Goal: Task Accomplishment & Management: Complete application form

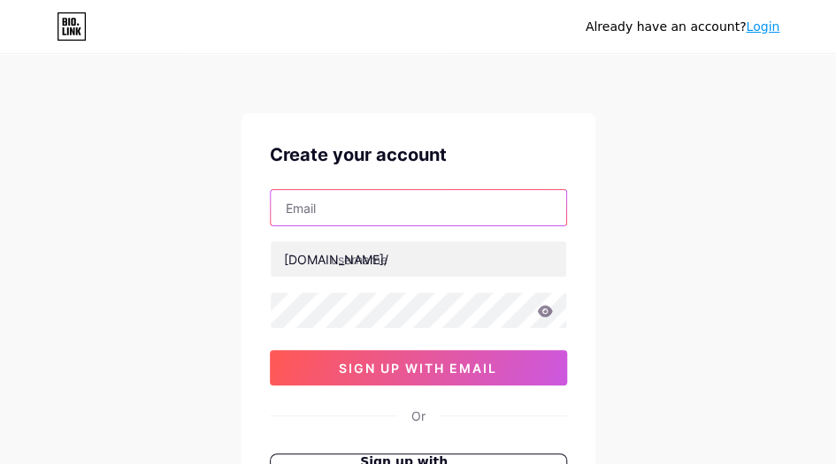
click at [408, 210] on input "text" at bounding box center [418, 207] width 295 height 35
paste input "[EMAIL_ADDRESS][DOMAIN_NAME]"
type input "[EMAIL_ADDRESS][DOMAIN_NAME]"
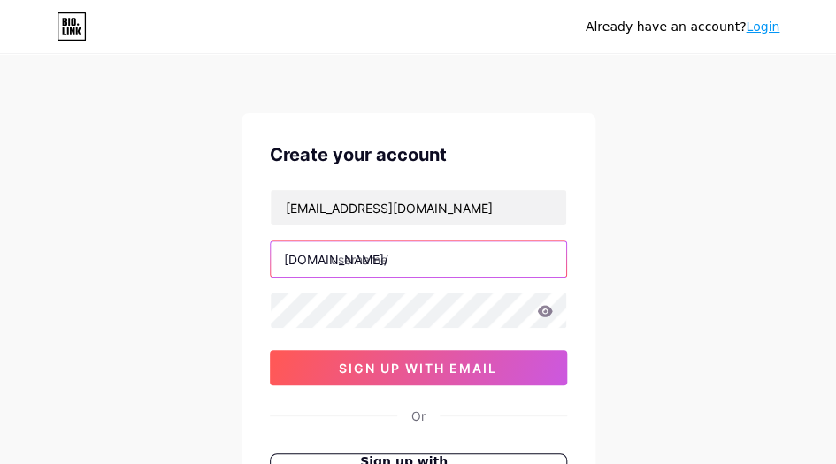
click at [457, 262] on input "text" at bounding box center [418, 258] width 295 height 35
paste input "orangecreditsg"
type input "orangecredit"
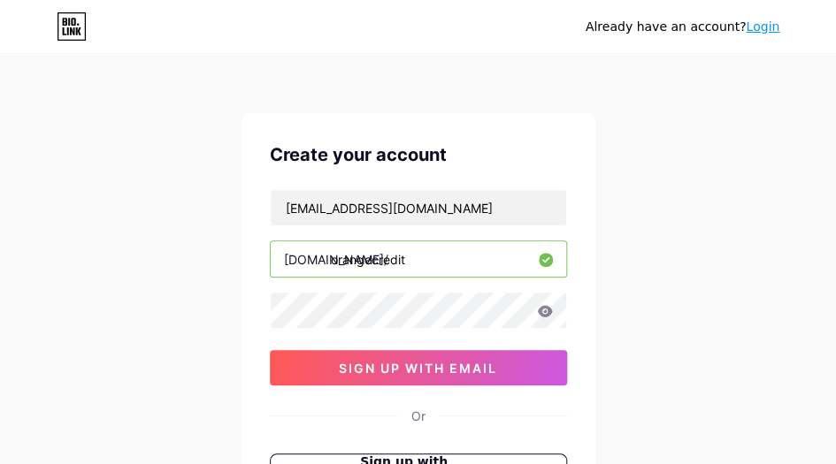
click at [198, 314] on div "Already have an account? Login Create your account [EMAIL_ADDRESS][DOMAIN_NAME]…" at bounding box center [418, 338] width 836 height 676
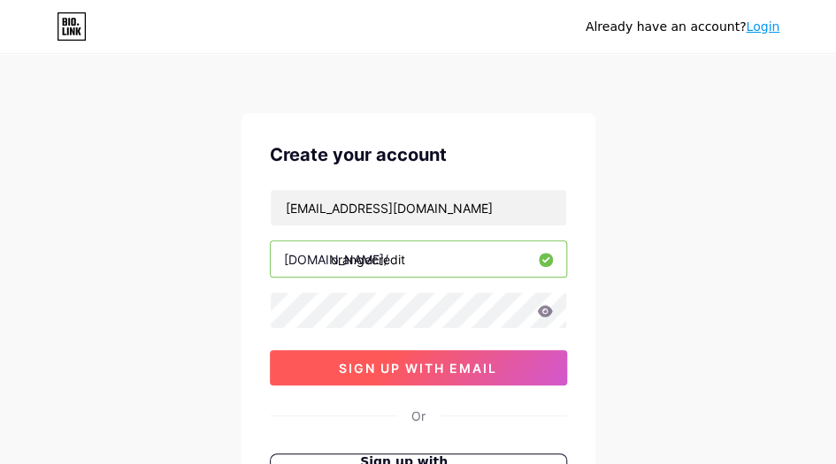
click at [345, 362] on span "sign up with email" at bounding box center [418, 368] width 158 height 15
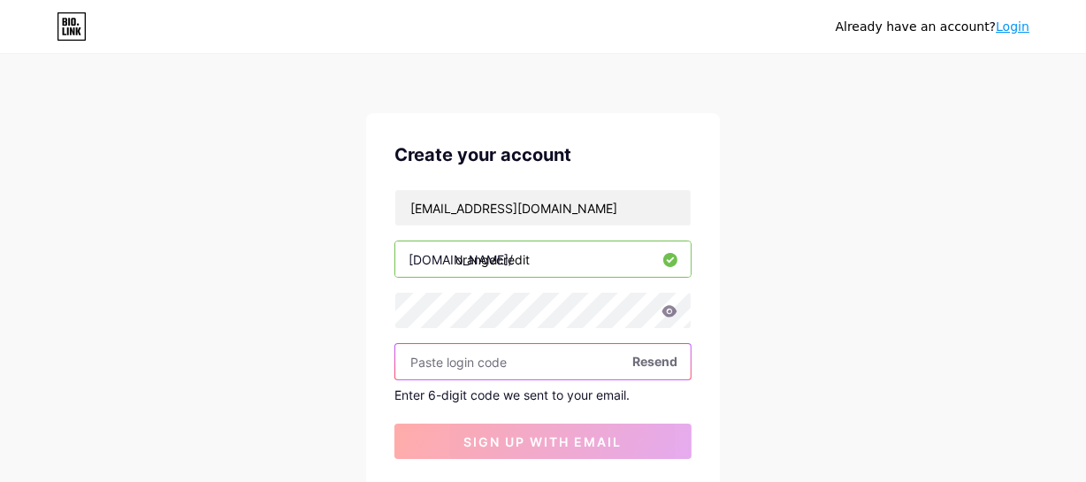
paste input "555096"
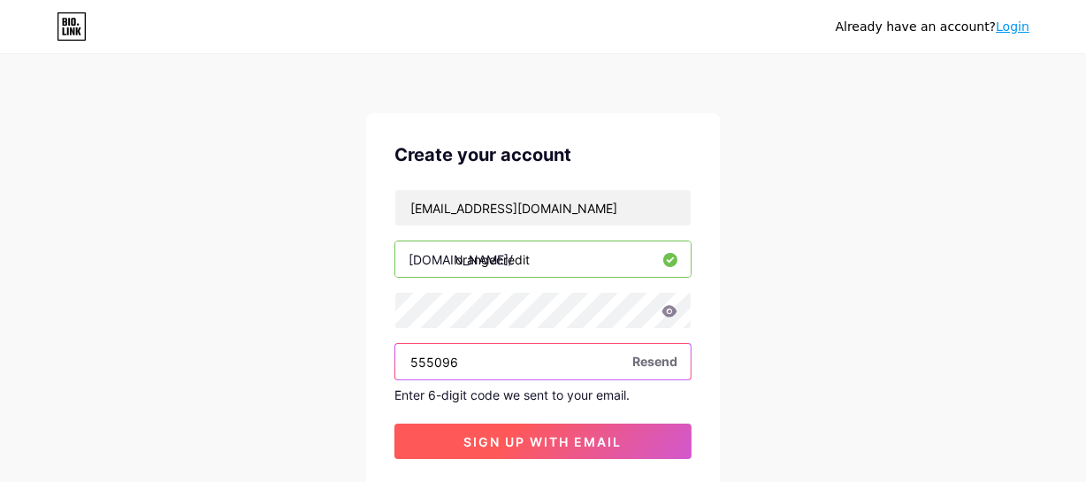
type input "555096"
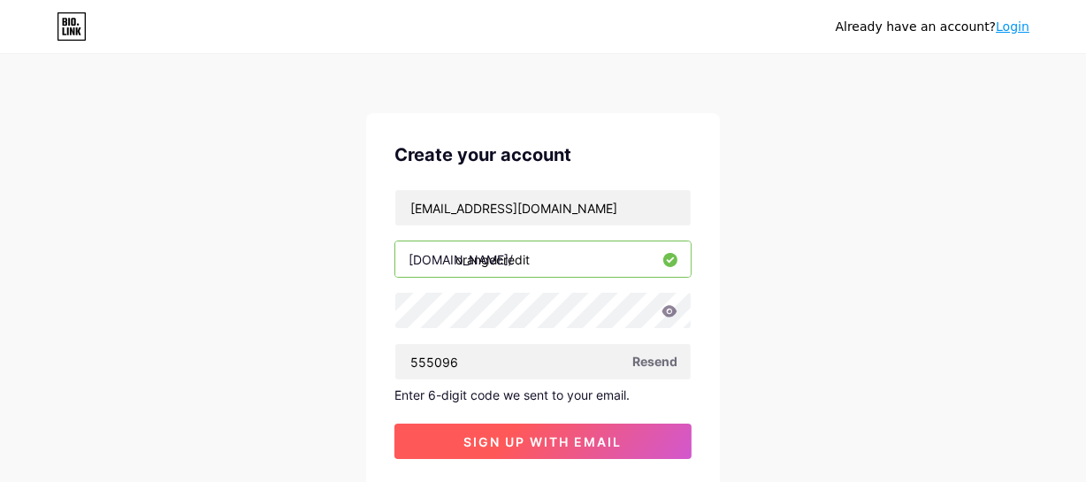
click at [563, 443] on span "sign up with email" at bounding box center [543, 441] width 158 height 15
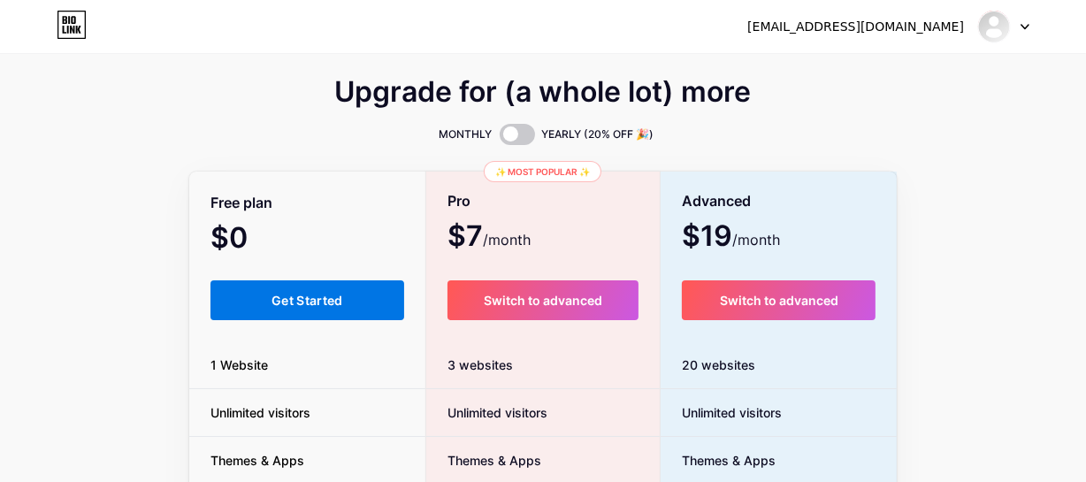
click at [308, 307] on span "Get Started" at bounding box center [307, 300] width 72 height 15
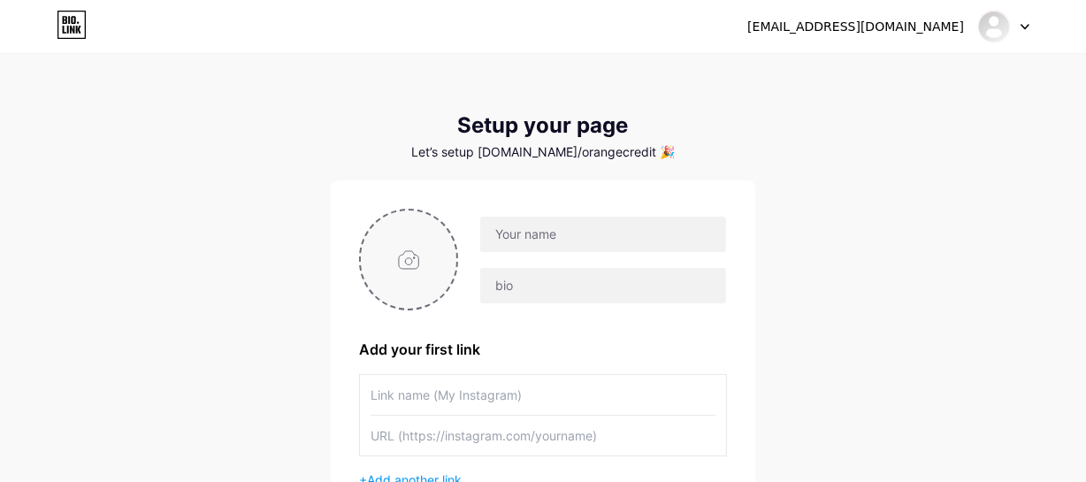
click at [406, 265] on input "file" at bounding box center [408, 259] width 95 height 98
type input "C:\fakepath\Untitled-1 - Copy.jpg"
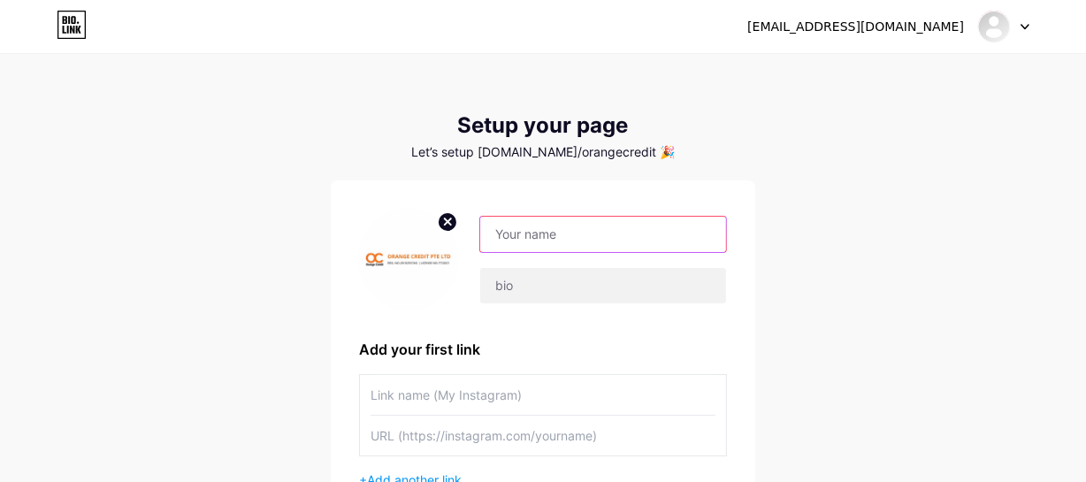
click at [630, 227] on input "text" at bounding box center [603, 234] width 246 height 35
paste input "Orange Credit"
type input "Orange Credit"
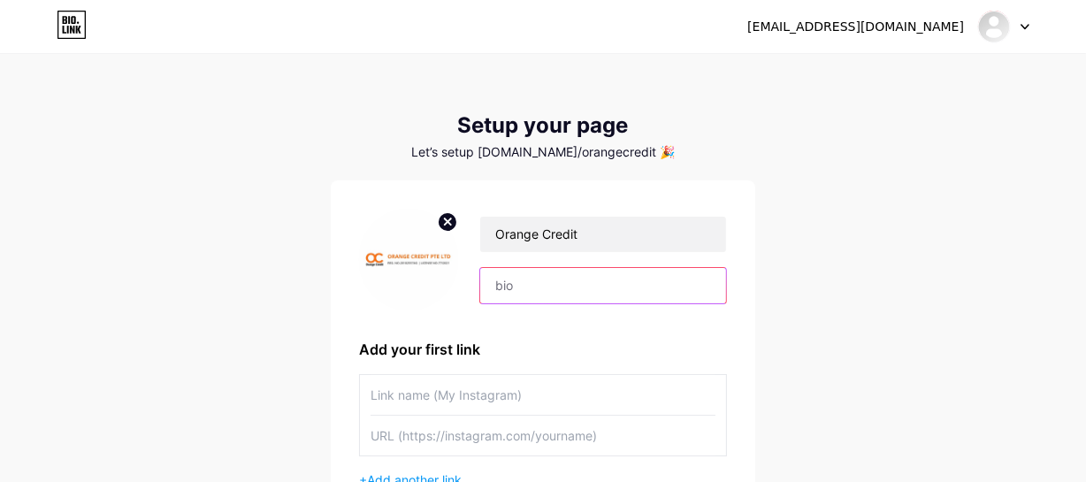
click at [601, 285] on input "text" at bounding box center [603, 285] width 246 height 35
paste input "Orange Credit, your trusted licensed money lender in [GEOGRAPHIC_DATA]. Get qui…"
type input "Orange Credit, your trusted licensed money lender in [GEOGRAPHIC_DATA]. Get qui…"
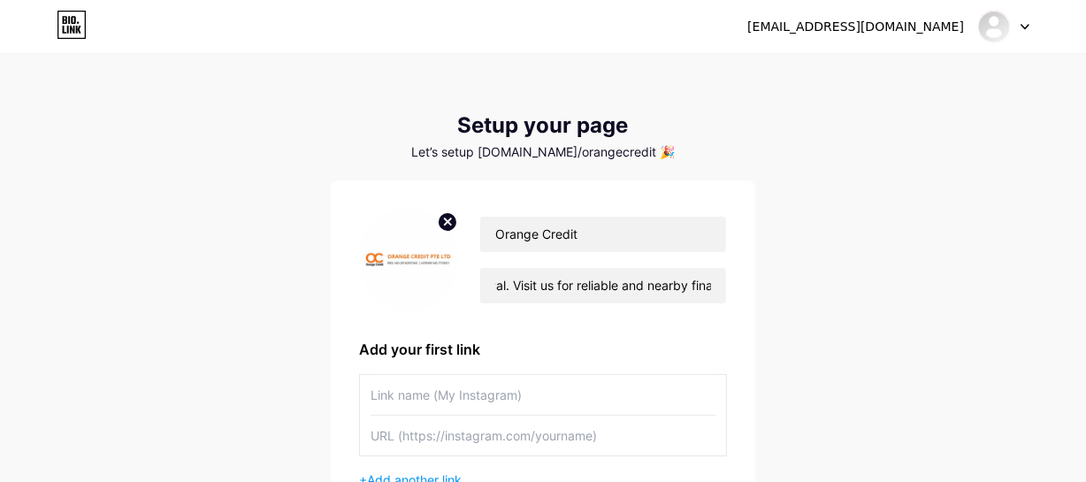
scroll to position [0, 0]
click at [463, 382] on input "text" at bounding box center [542, 395] width 345 height 40
paste input "Easy Cash Loans"
type input "Easy Cash Loans"
click at [455, 437] on input "text" at bounding box center [542, 436] width 345 height 40
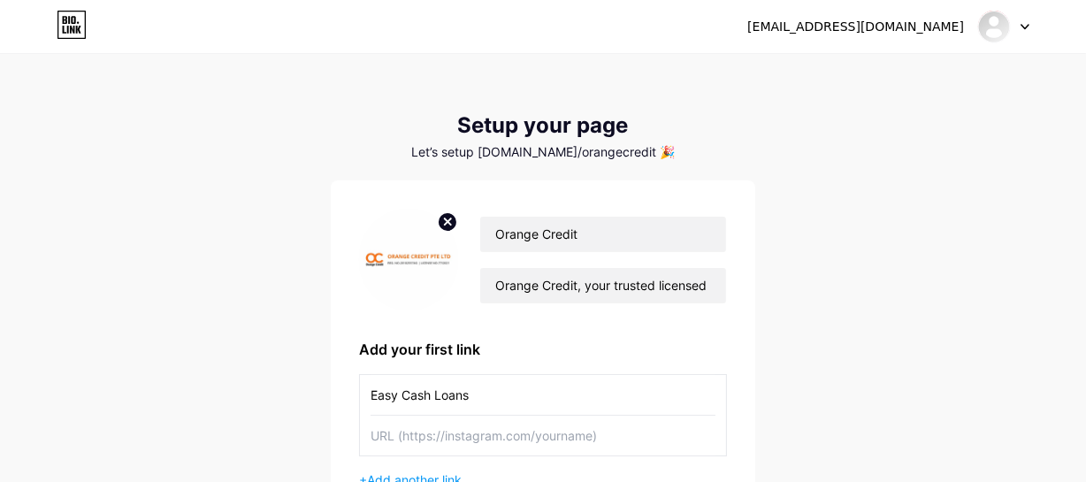
paste input "[URL][DOMAIN_NAME]"
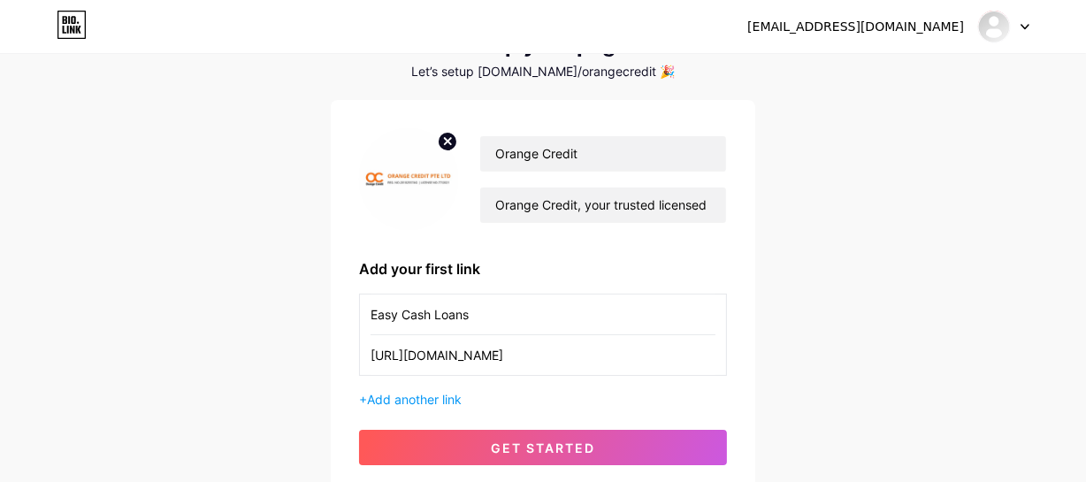
scroll to position [219, 0]
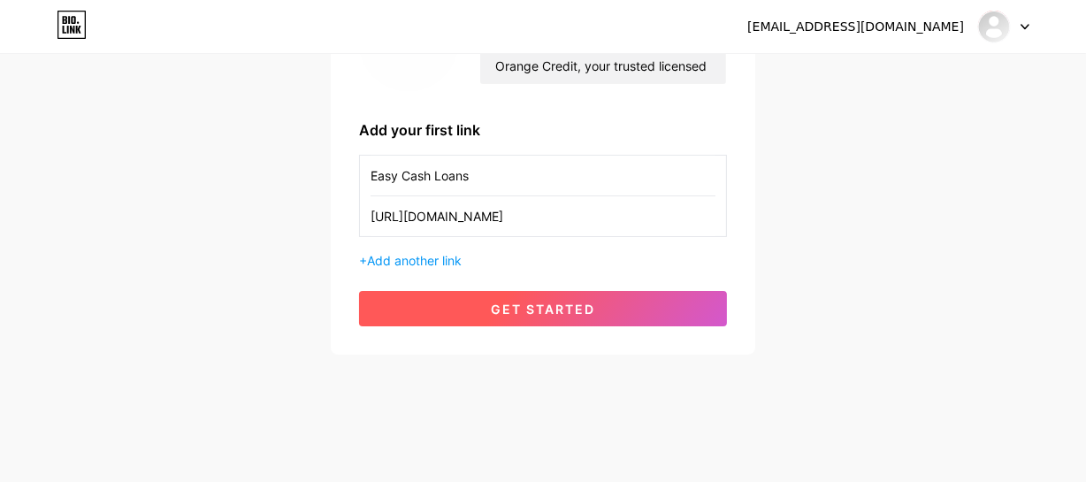
type input "[URL][DOMAIN_NAME]"
click at [537, 309] on span "get started" at bounding box center [543, 309] width 104 height 15
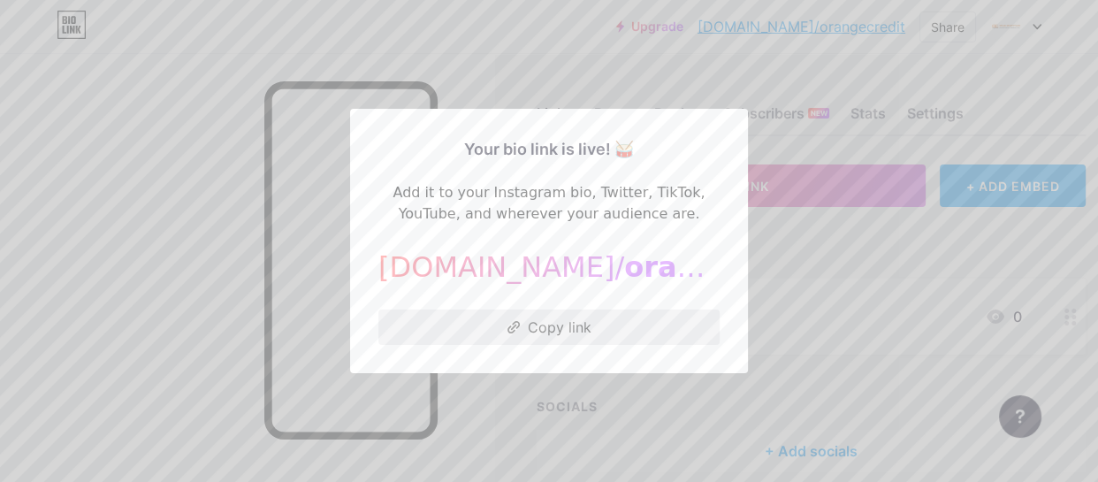
click at [573, 332] on button "Copy link" at bounding box center [548, 326] width 341 height 35
